Goal: Find specific page/section: Find specific page/section

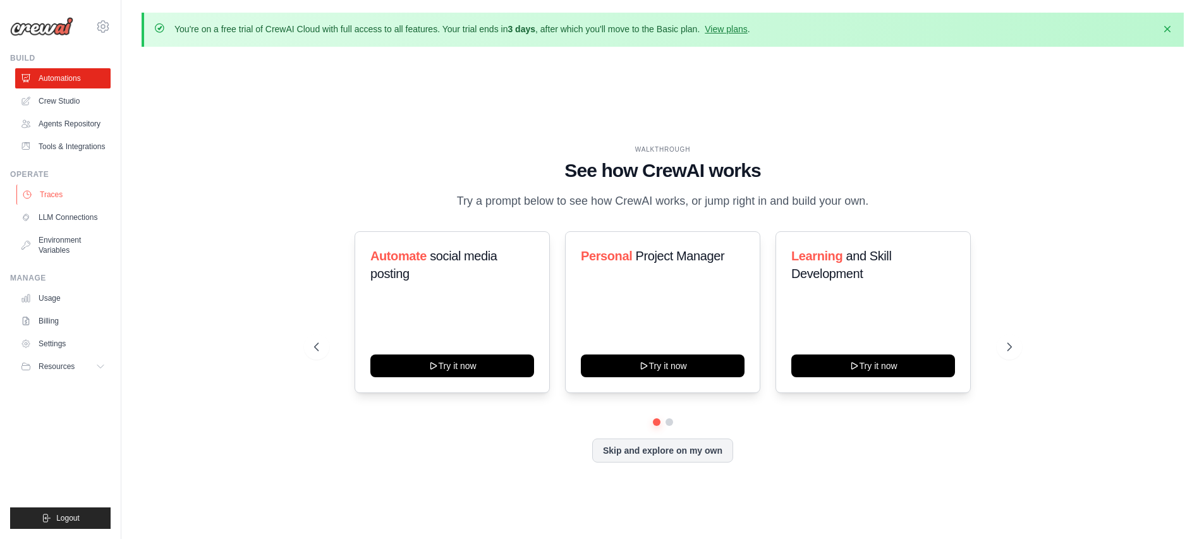
click at [58, 189] on link "Traces" at bounding box center [63, 195] width 95 height 20
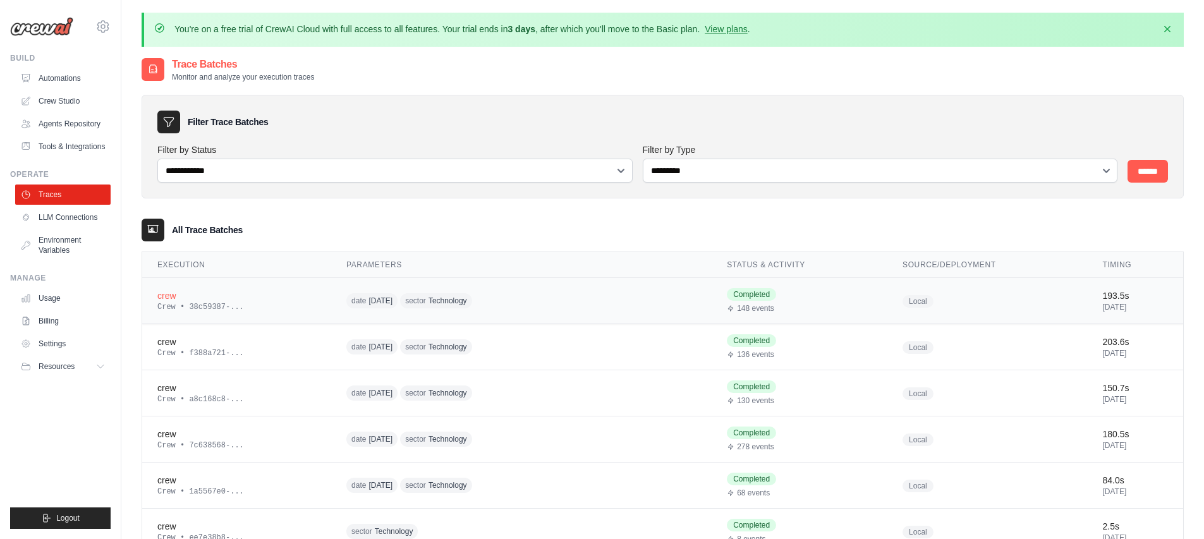
click at [565, 301] on div "date [DATE] sector Technology" at bounding box center [467, 301] width 243 height 20
